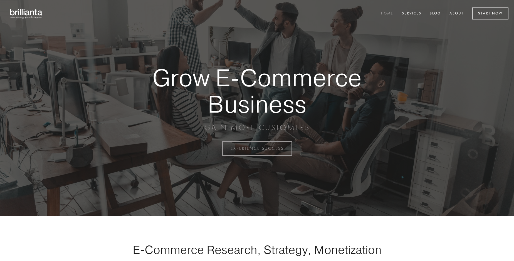
scroll to position [1459, 0]
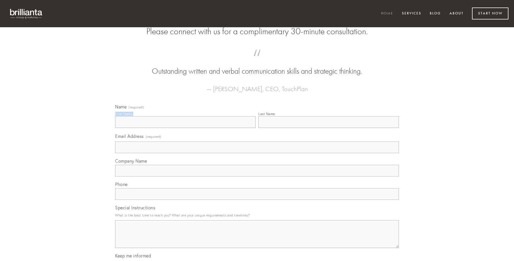
type input "[PERSON_NAME]"
click at [329, 128] on input "Last Name" at bounding box center [329, 122] width 141 height 12
type input "[PERSON_NAME]"
click at [257, 153] on input "Email Address (required)" at bounding box center [257, 148] width 284 height 12
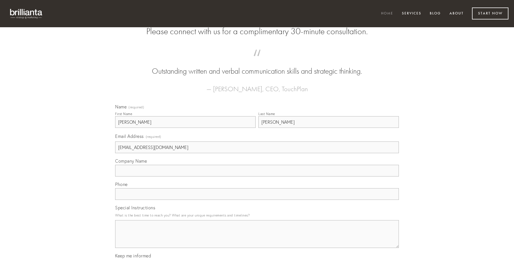
type input "[EMAIL_ADDRESS][DOMAIN_NAME]"
click at [257, 177] on input "Company Name" at bounding box center [257, 171] width 284 height 12
type input "terga"
click at [257, 200] on input "text" at bounding box center [257, 194] width 284 height 12
click at [257, 239] on textarea "Special Instructions" at bounding box center [257, 234] width 284 height 28
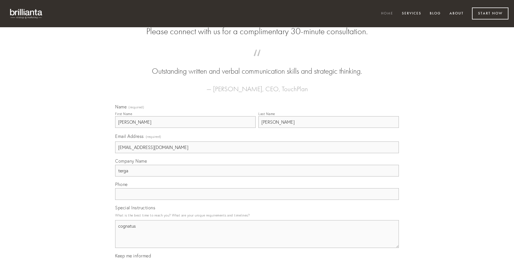
type textarea "cognatus"
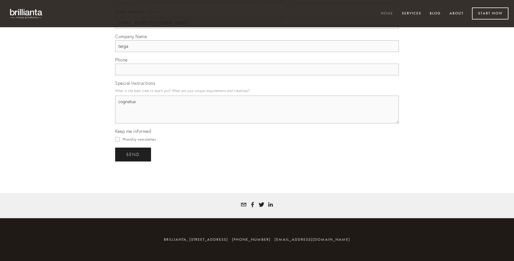
click at [134, 154] on span "send" at bounding box center [133, 154] width 14 height 5
